Goal: Task Accomplishment & Management: Use online tool/utility

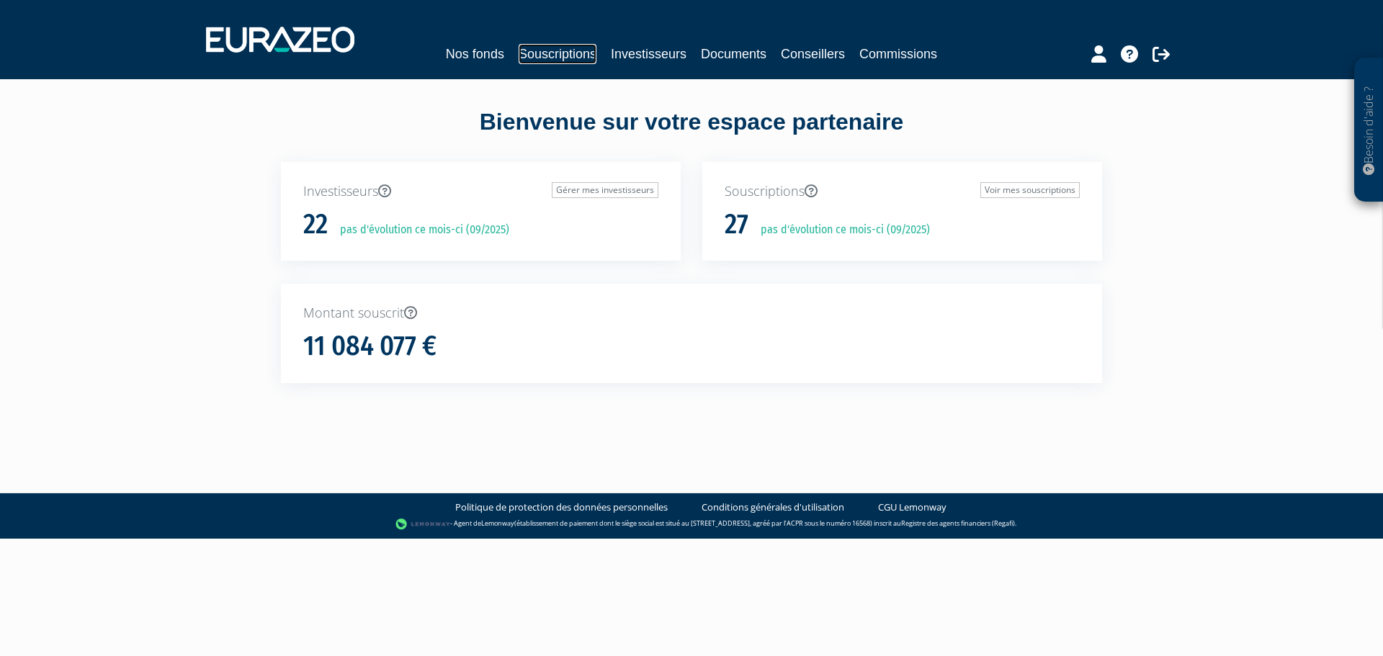
click at [577, 51] on link "Souscriptions" at bounding box center [558, 54] width 78 height 20
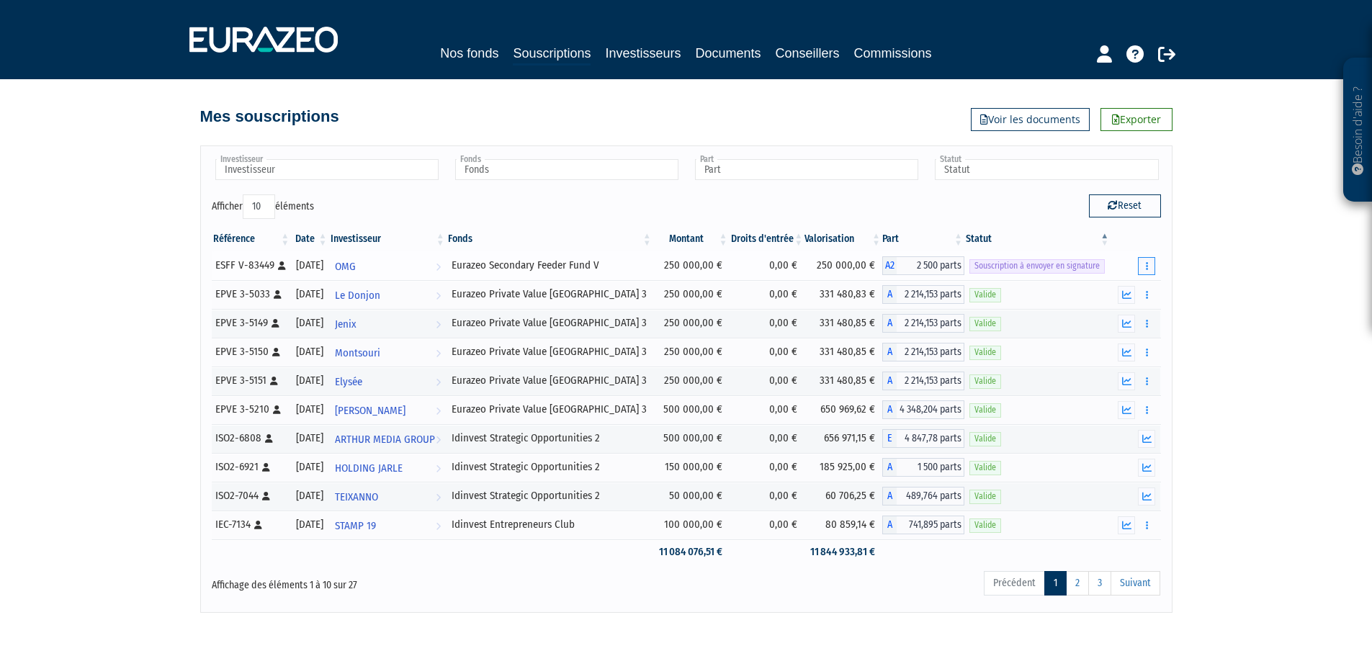
click at [1148, 266] on icon "button" at bounding box center [1147, 265] width 2 height 9
click at [1124, 292] on link "Envoyer à signer" at bounding box center [1110, 292] width 82 height 24
